Goal: Answer question/provide support: Share knowledge or assist other users

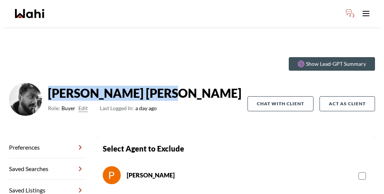
scroll to position [36, 0]
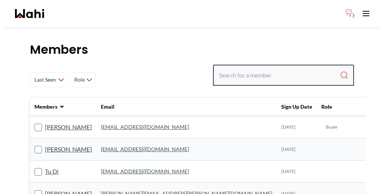
click at [281, 68] on input "Search input" at bounding box center [279, 75] width 121 height 14
type input "[PERSON_NAME]"
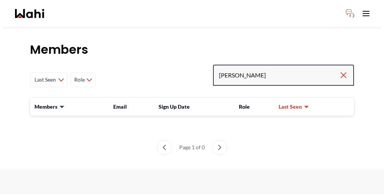
click at [279, 68] on input "[PERSON_NAME]" at bounding box center [279, 75] width 120 height 14
type input "[PERSON_NAME]"
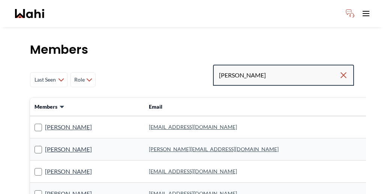
click at [286, 68] on input "[PERSON_NAME]" at bounding box center [279, 75] width 120 height 14
type input "[PERSON_NAME]"
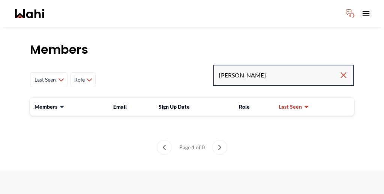
click at [285, 68] on input "[PERSON_NAME]" at bounding box center [279, 75] width 120 height 14
drag, startPoint x: 280, startPoint y: 56, endPoint x: 243, endPoint y: 56, distance: 37.1
click at [243, 65] on div "Last Seen Less day than [DATE] [DATE] - [DATE] [DATE] - [DATE] [DATE] - [DATE] …" at bounding box center [192, 80] width 324 height 30
paste input "[EMAIL_ADDRESS][DOMAIN_NAME]"
type input "[EMAIL_ADDRESS][DOMAIN_NAME]"
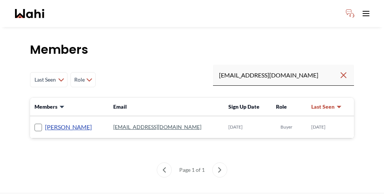
click at [51, 122] on link "[PERSON_NAME]" at bounding box center [68, 127] width 47 height 10
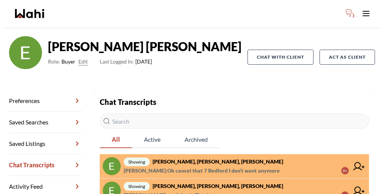
scroll to position [50, 0]
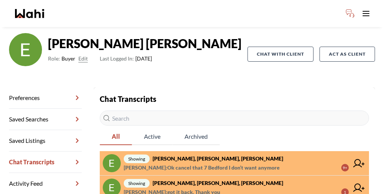
click at [174, 155] on strong "[PERSON_NAME], [PERSON_NAME], [PERSON_NAME]" at bounding box center [218, 158] width 131 height 6
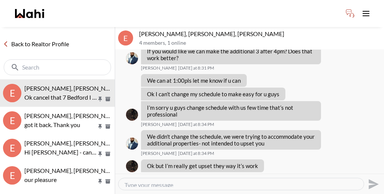
scroll to position [798, 0]
